Goal: Information Seeking & Learning: Learn about a topic

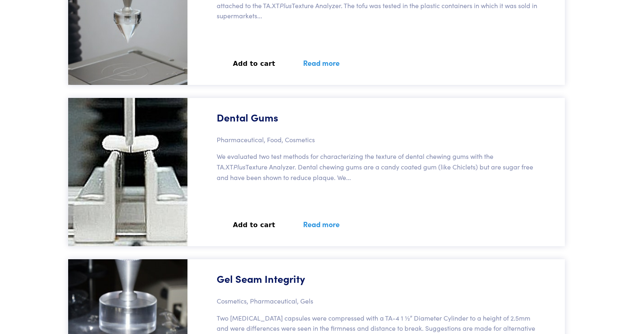
scroll to position [25152, 0]
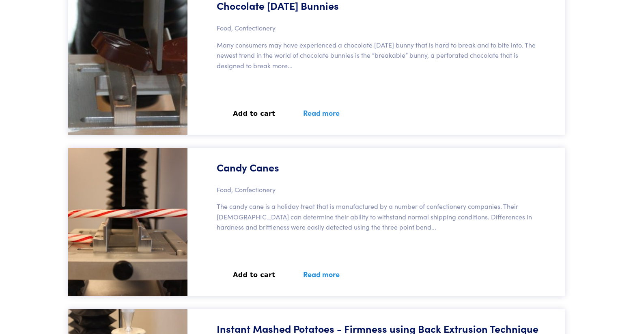
click at [313, 276] on link "Read more" at bounding box center [321, 274] width 56 height 30
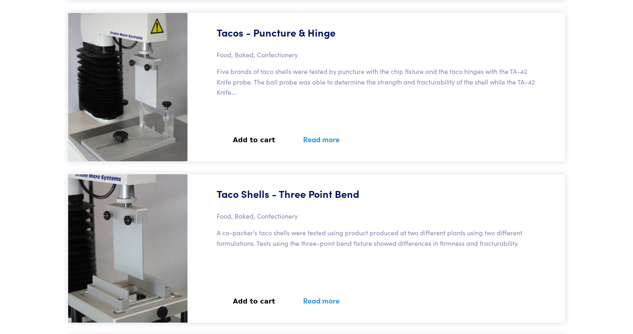
scroll to position [40767, 0]
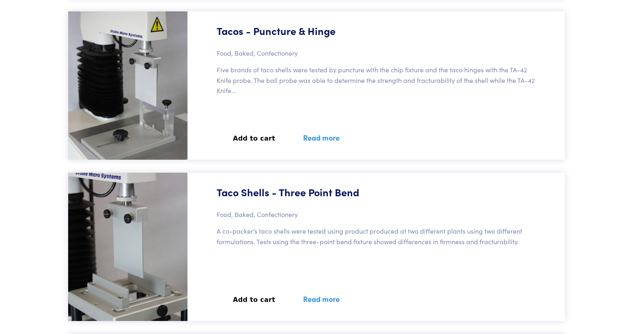
click at [311, 299] on link "Read more" at bounding box center [321, 299] width 56 height 30
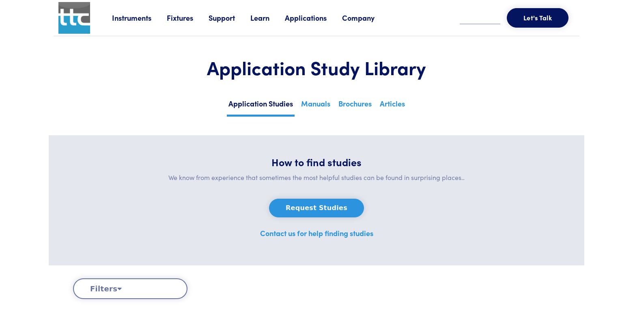
scroll to position [40767, 0]
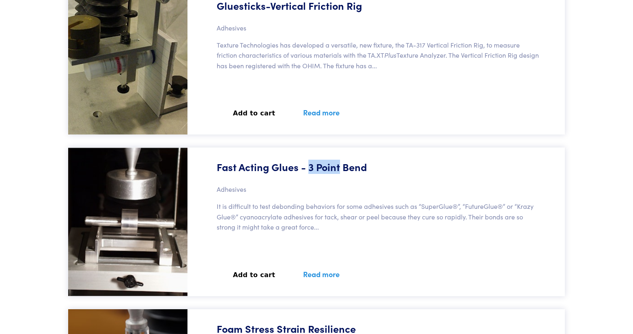
click at [304, 268] on link "Read more" at bounding box center [321, 274] width 56 height 30
